Goal: Check status: Check status

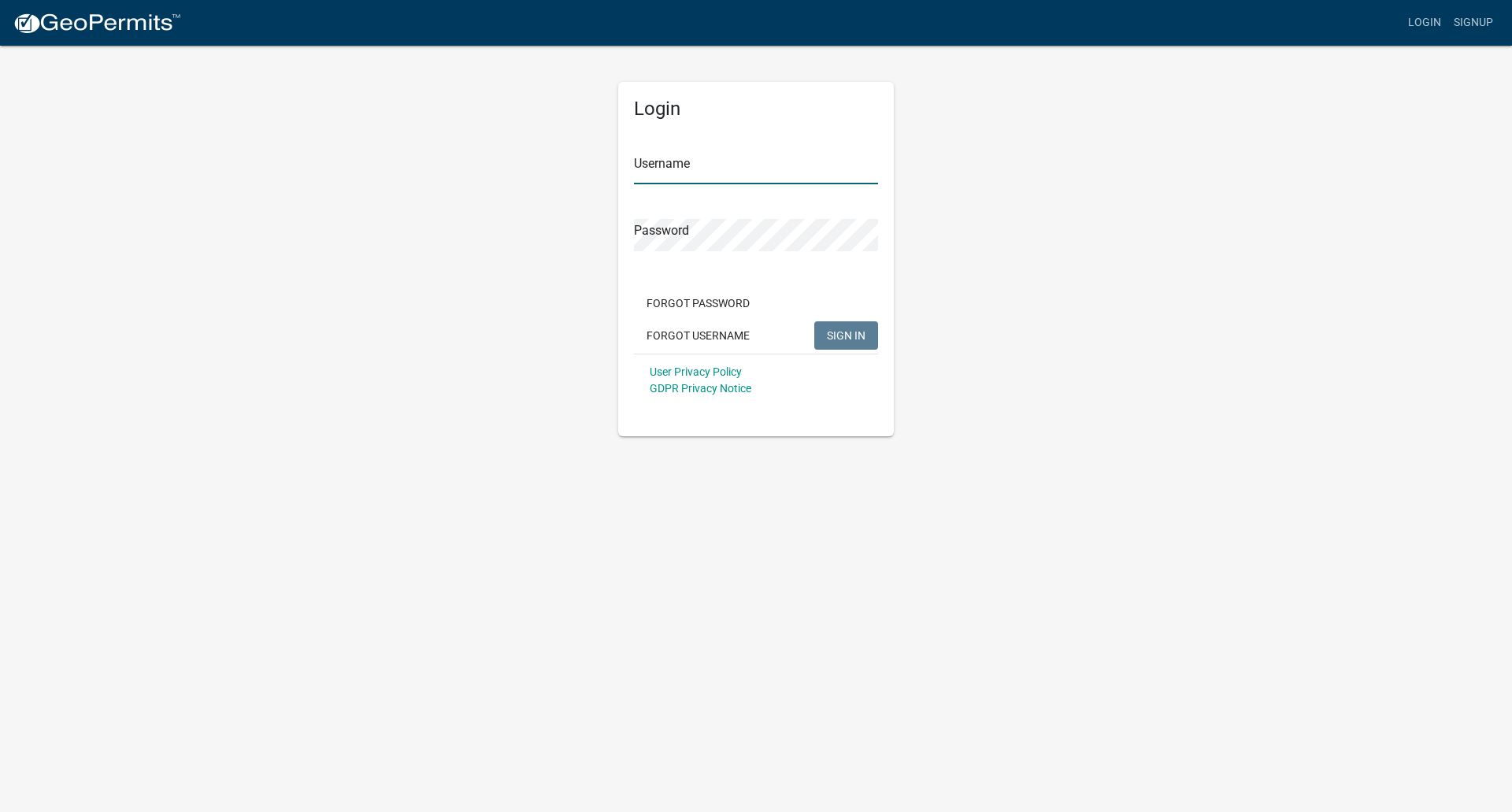
click at [670, 173] on input "Username" at bounding box center [756, 167] width 244 height 32
type input "Sbeasley82"
click at [815, 322] on button "SIGN IN" at bounding box center [847, 336] width 64 height 28
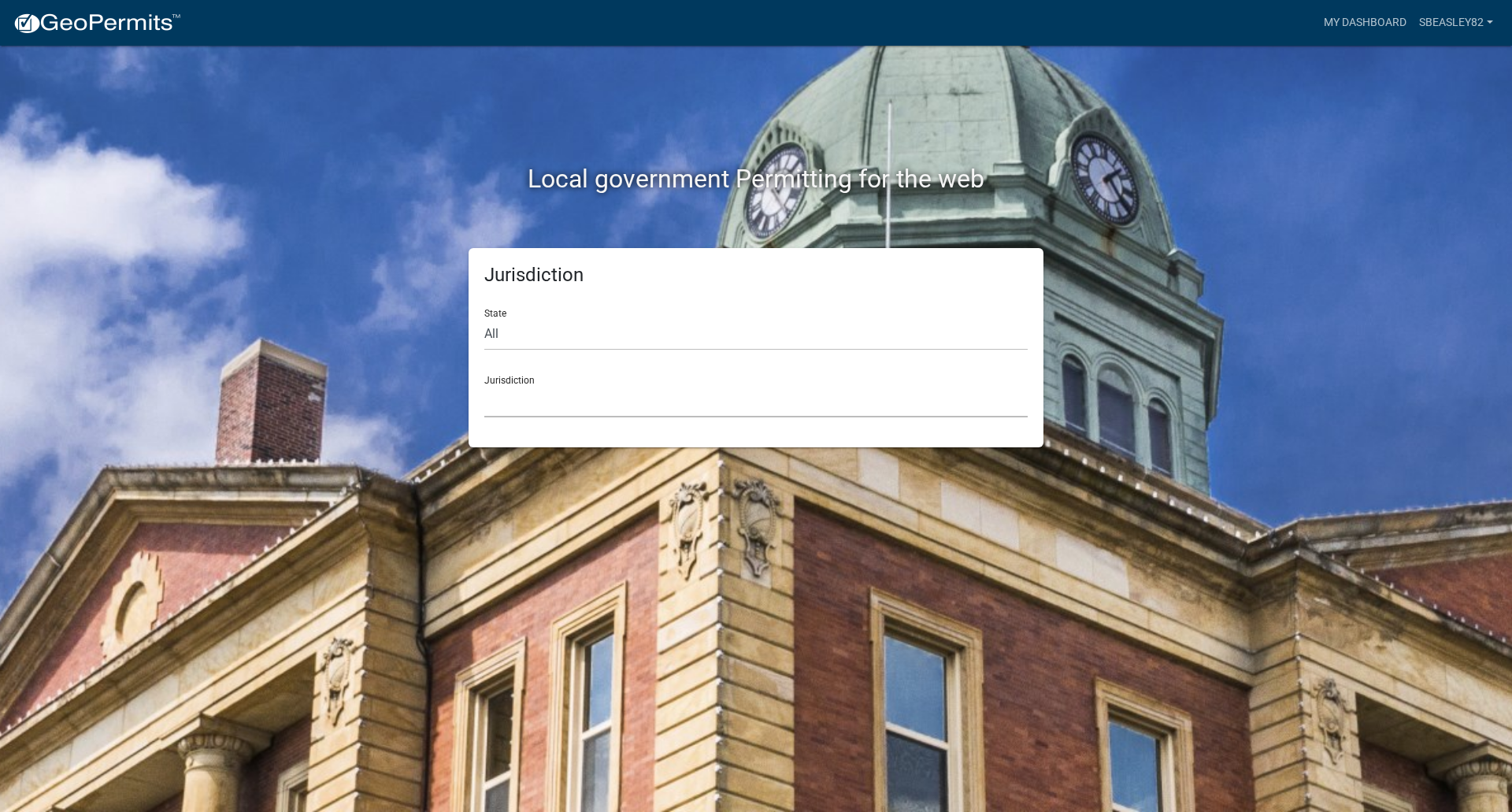
click at [527, 401] on select "[GEOGRAPHIC_DATA], [US_STATE] [GEOGRAPHIC_DATA], [US_STATE][PERSON_NAME][GEOGRA…" at bounding box center [756, 401] width 544 height 32
click at [345, 166] on h2 "Local government Permitting for the web" at bounding box center [756, 178] width 874 height 30
click at [512, 336] on select "All [US_STATE] [US_STATE] [US_STATE] [US_STATE] [US_STATE] [US_STATE] [US_STATE…" at bounding box center [756, 334] width 544 height 32
select select "[US_STATE]"
click at [484, 318] on select "All [US_STATE] [US_STATE] [US_STATE] [US_STATE] [US_STATE] [US_STATE] [US_STATE…" at bounding box center [756, 334] width 544 height 32
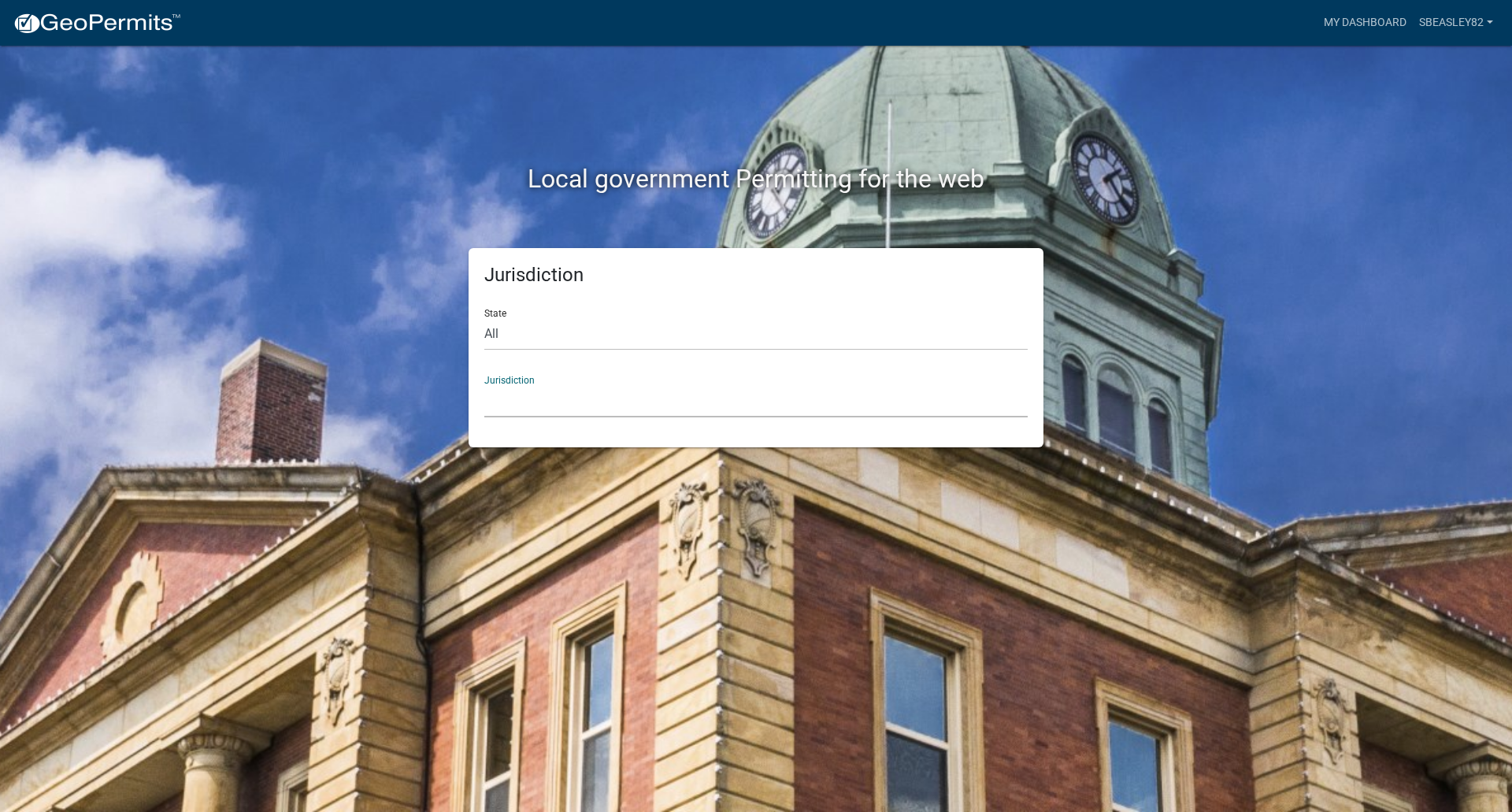
drag, startPoint x: 511, startPoint y: 348, endPoint x: 506, endPoint y: 398, distance: 50.2
click at [506, 398] on select "[GEOGRAPHIC_DATA], [US_STATE][PERSON_NAME][GEOGRAPHIC_DATA], [US_STATE][PERSON_…" at bounding box center [756, 401] width 544 height 32
click at [367, 356] on div "Jurisdiction State All [US_STATE] [US_STATE] [US_STATE] [US_STATE] [US_STATE] […" at bounding box center [756, 347] width 898 height 199
click at [1359, 25] on link "My Dashboard" at bounding box center [1366, 23] width 95 height 30
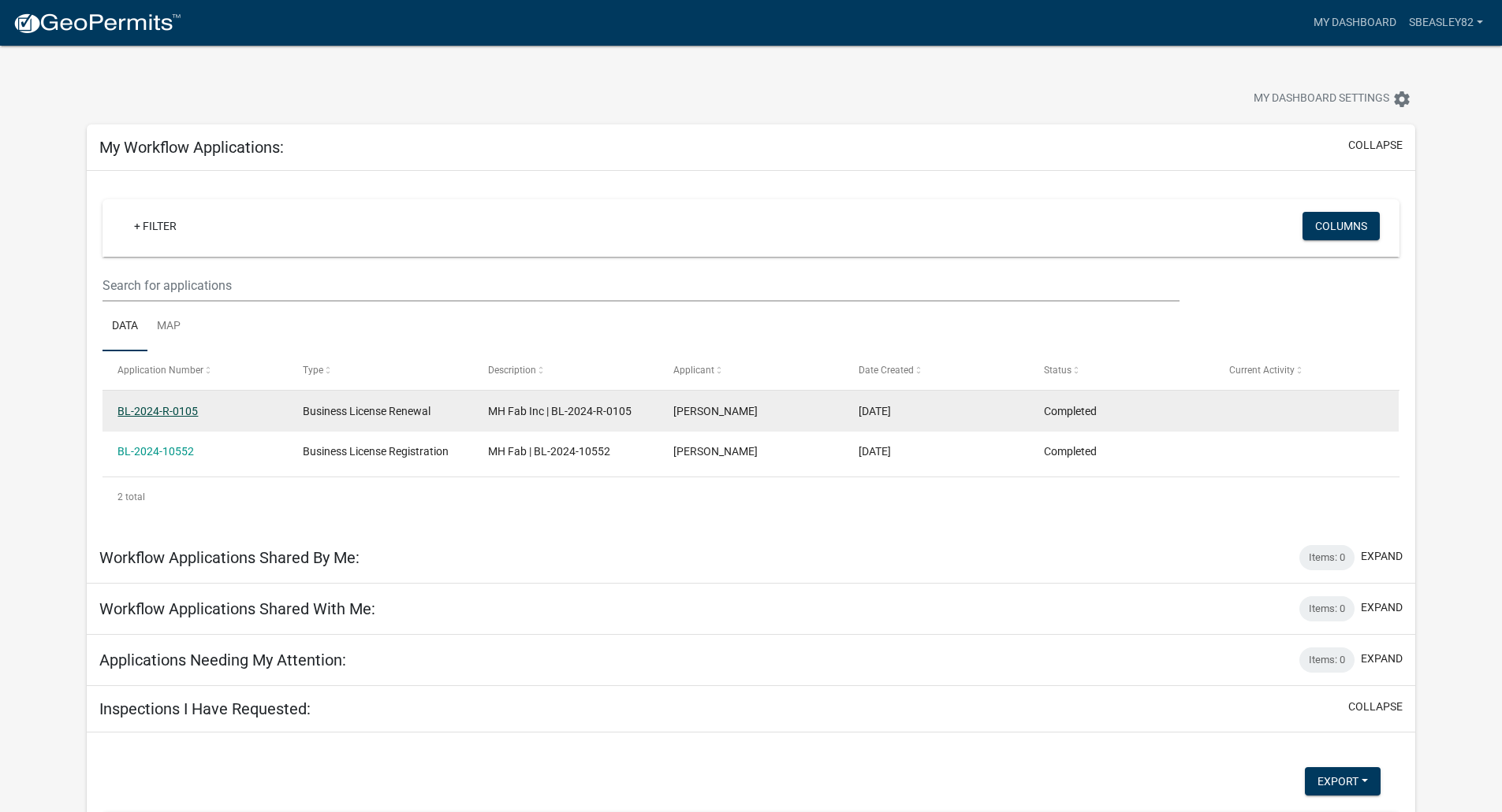
click at [155, 413] on link "BL-2024-R-0105" at bounding box center [157, 411] width 80 height 13
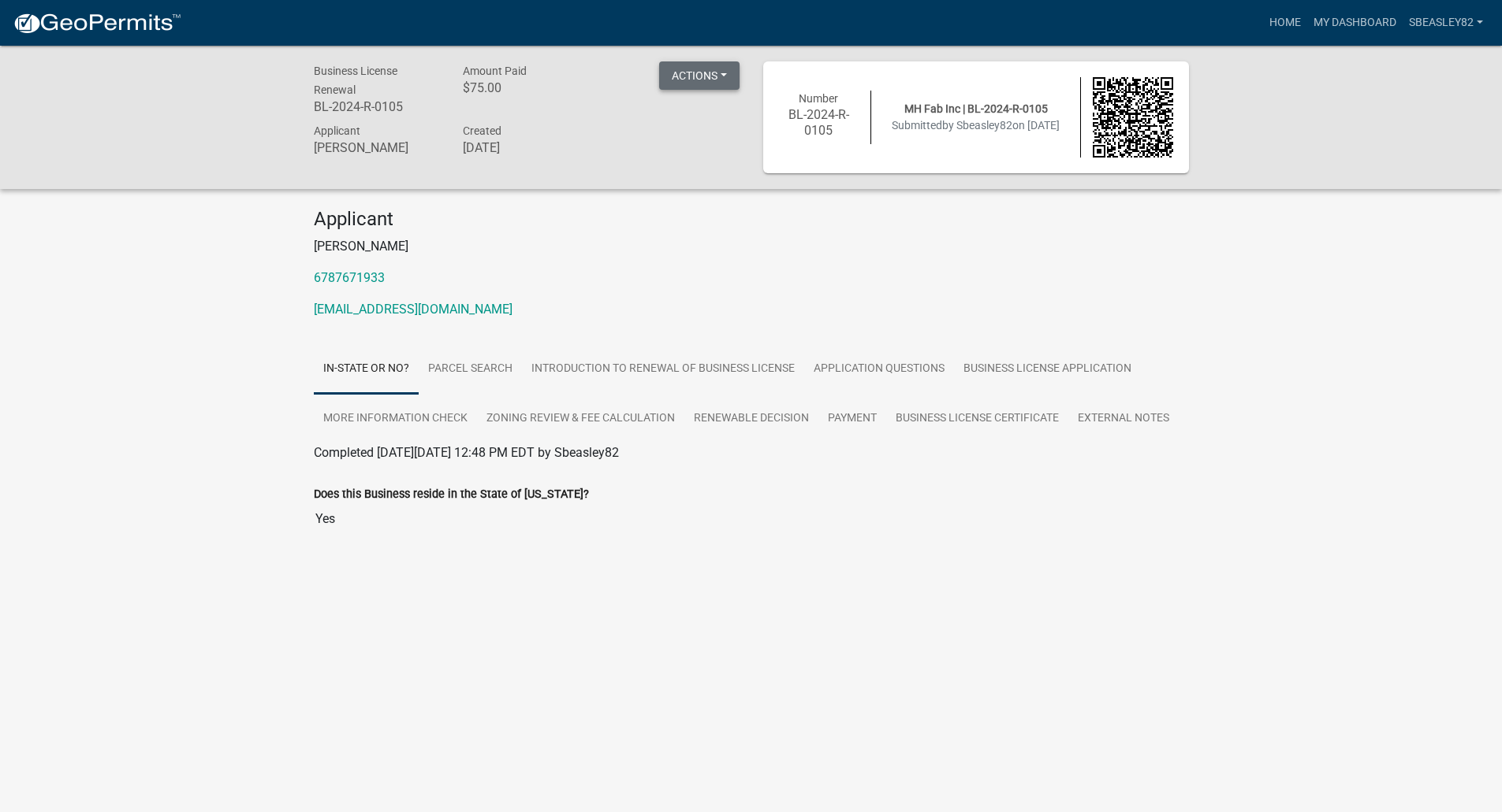
click at [721, 74] on button "Actions" at bounding box center [699, 75] width 80 height 28
click at [718, 156] on link "Printer Friendly" at bounding box center [722, 154] width 126 height 37
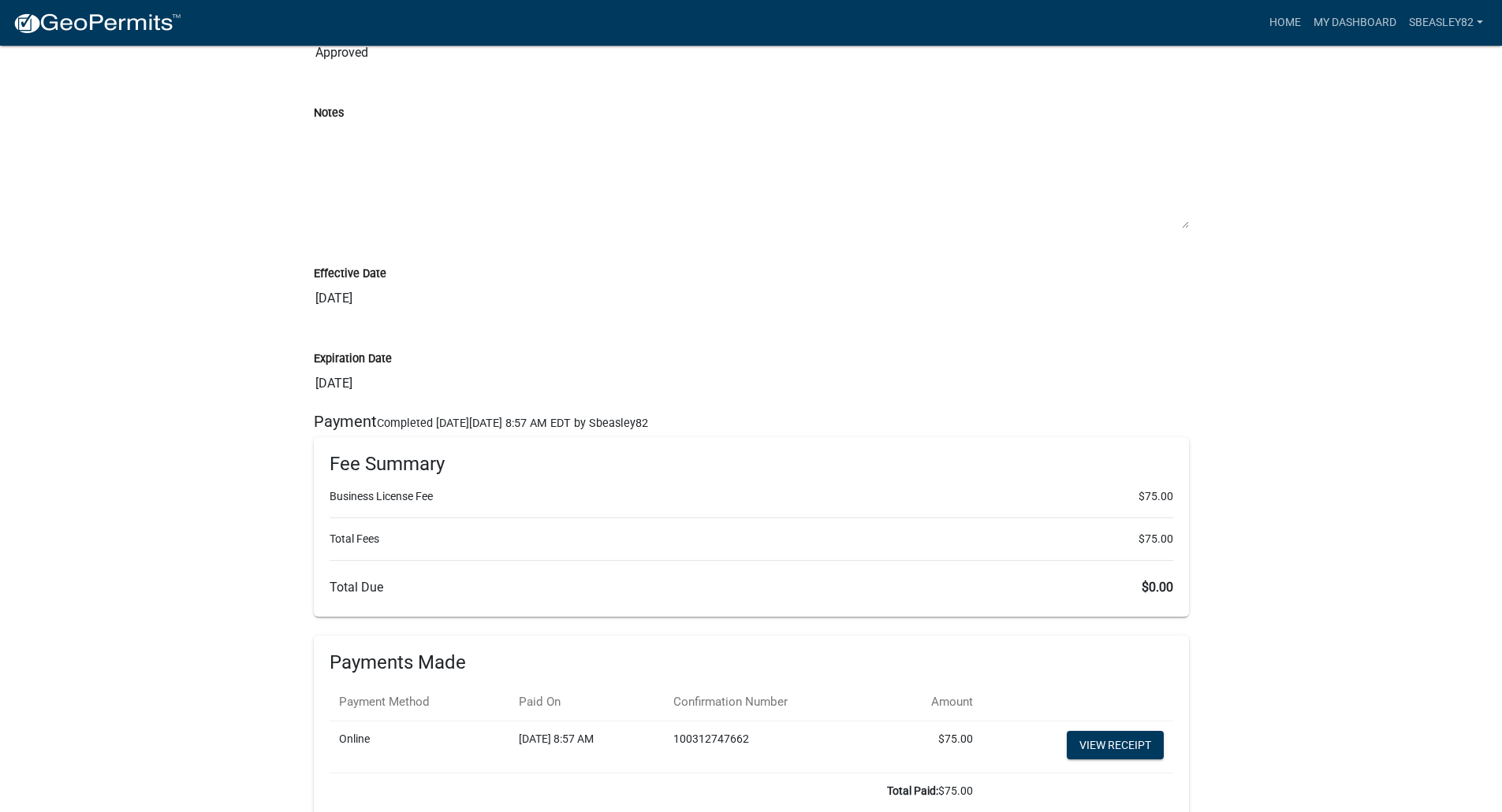
scroll to position [3861, 0]
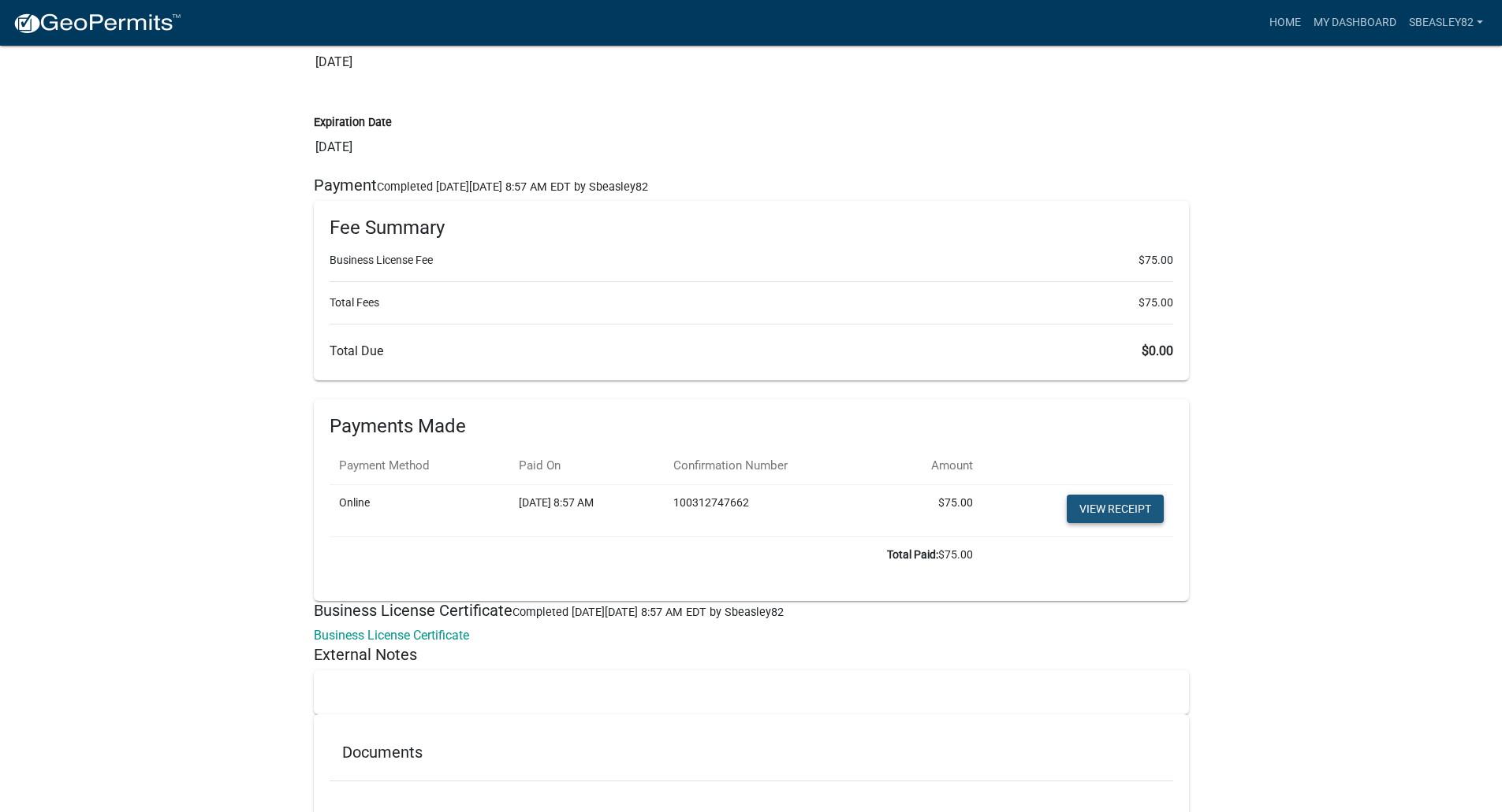
click at [1086, 507] on link "View receipt" at bounding box center [1115, 508] width 97 height 28
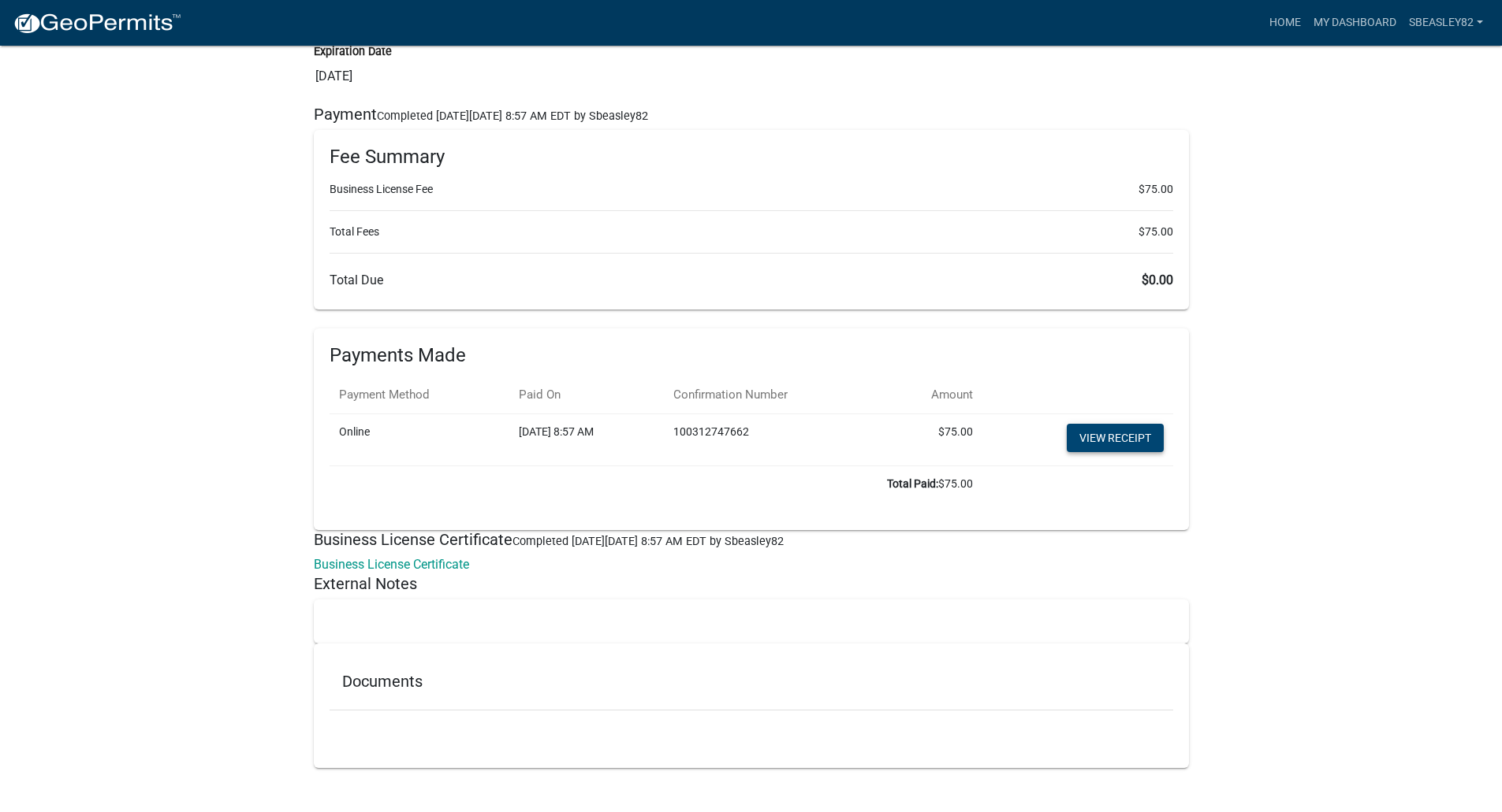
scroll to position [3935, 0]
click at [420, 559] on link "Business License Certificate" at bounding box center [392, 561] width 156 height 15
